Goal: Information Seeking & Learning: Learn about a topic

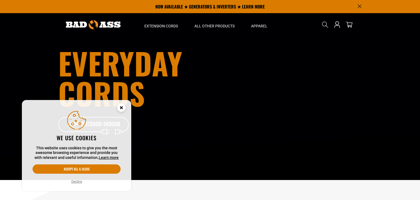
scroll to position [198, 0]
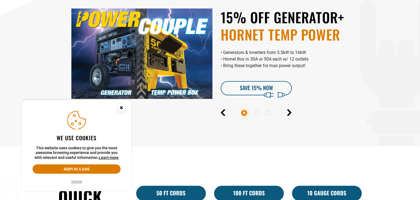
click at [121, 107] on icon "Cookie Consent" at bounding box center [121, 107] width 2 height 2
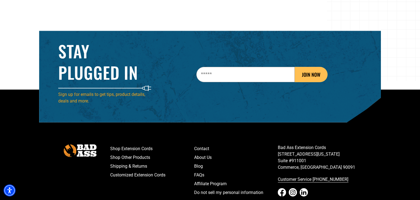
scroll to position [865, 0]
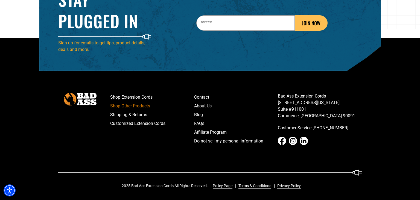
click at [133, 106] on link "Shop Other Products" at bounding box center [152, 105] width 84 height 9
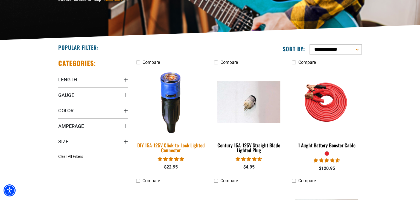
scroll to position [151, 0]
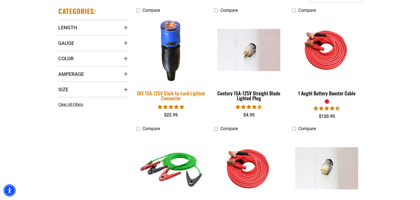
click at [172, 94] on div "DIY 15A-125V Click-to-Lock Lighted Connector" at bounding box center [171, 95] width 70 height 10
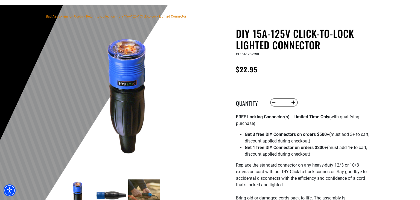
scroll to position [37, 0]
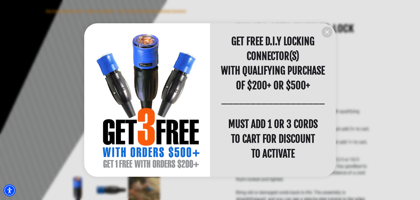
click at [172, 94] on div "information" at bounding box center [147, 99] width 126 height 153
click at [327, 32] on icon "information" at bounding box center [327, 32] width 7 height 7
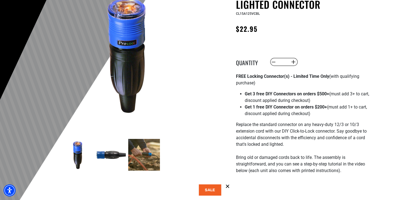
scroll to position [106, 0]
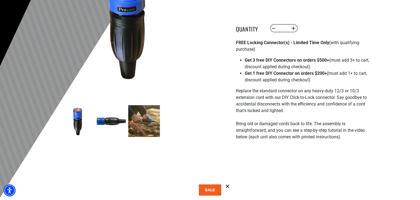
click at [148, 122] on img at bounding box center [144, 121] width 32 height 32
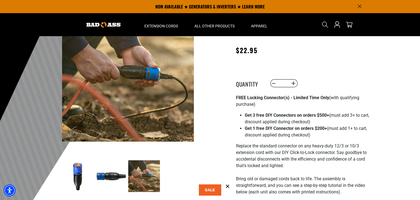
scroll to position [48, 0]
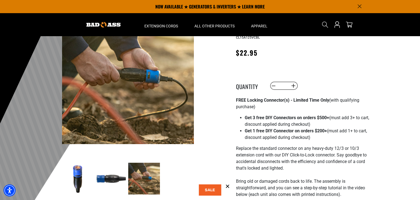
click at [110, 178] on img at bounding box center [111, 178] width 32 height 32
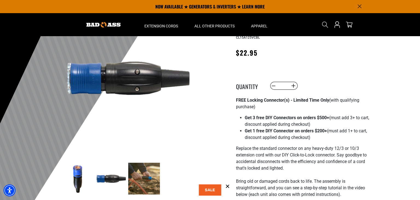
click at [75, 179] on img at bounding box center [78, 178] width 32 height 32
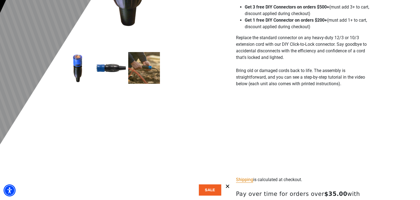
scroll to position [159, 0]
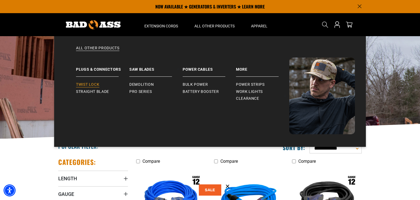
click at [93, 85] on span "Twist Lock" at bounding box center [87, 84] width 23 height 5
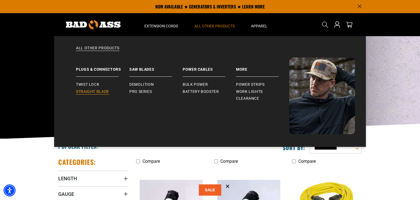
click at [97, 92] on span "Straight Blade" at bounding box center [92, 91] width 33 height 5
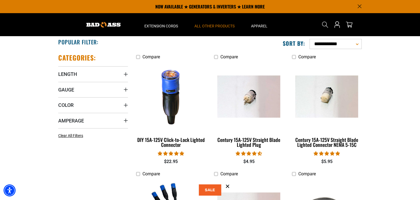
scroll to position [103, 0]
